Goal: Task Accomplishment & Management: Manage account settings

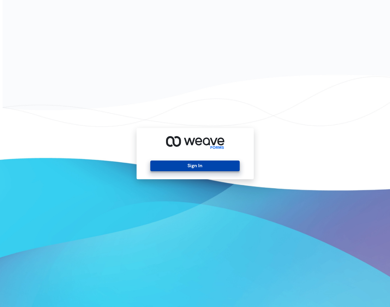
click at [214, 168] on button "Sign In" at bounding box center [194, 166] width 89 height 11
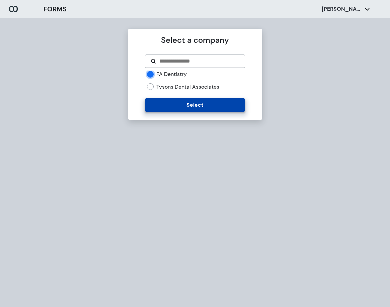
click at [163, 101] on button "Select" at bounding box center [195, 104] width 100 height 13
